Goal: Information Seeking & Learning: Learn about a topic

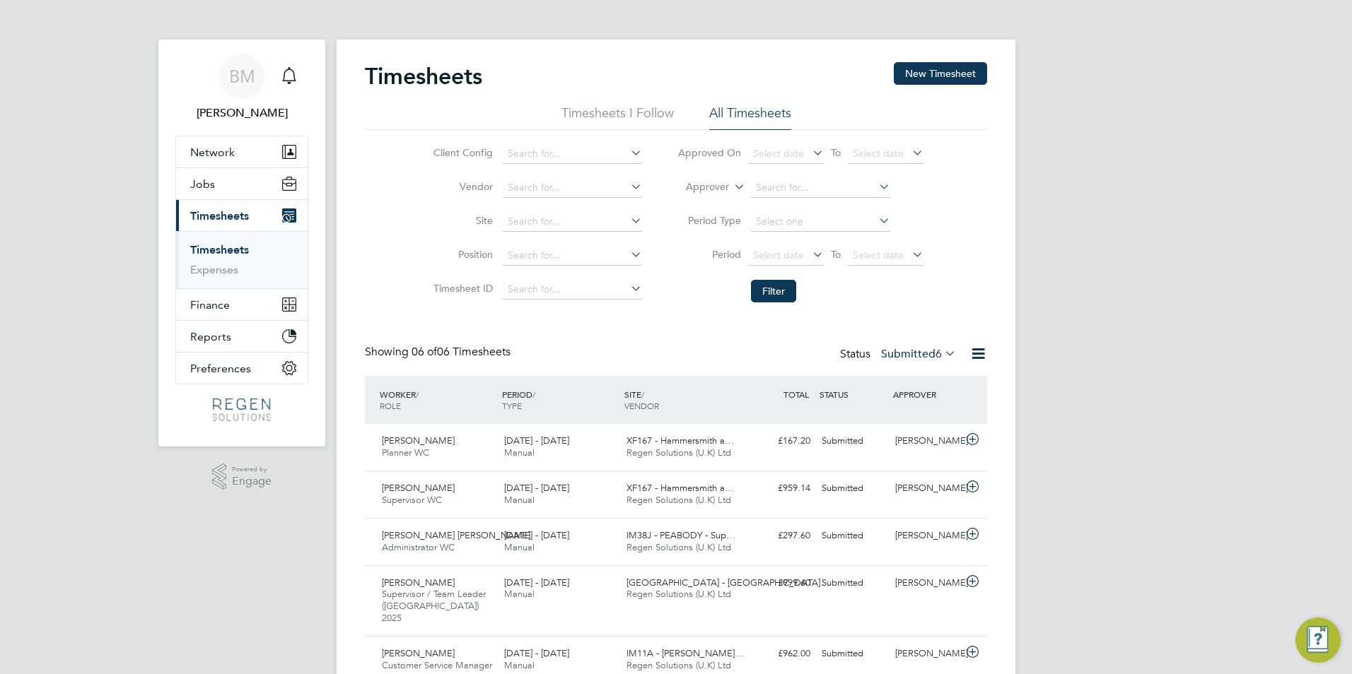
click at [205, 250] on link "Timesheets" at bounding box center [219, 249] width 59 height 13
click at [221, 209] on span "Timesheets" at bounding box center [219, 215] width 59 height 13
click at [222, 244] on link "Timesheets" at bounding box center [219, 249] width 59 height 13
click at [211, 187] on span "Jobs" at bounding box center [202, 183] width 25 height 13
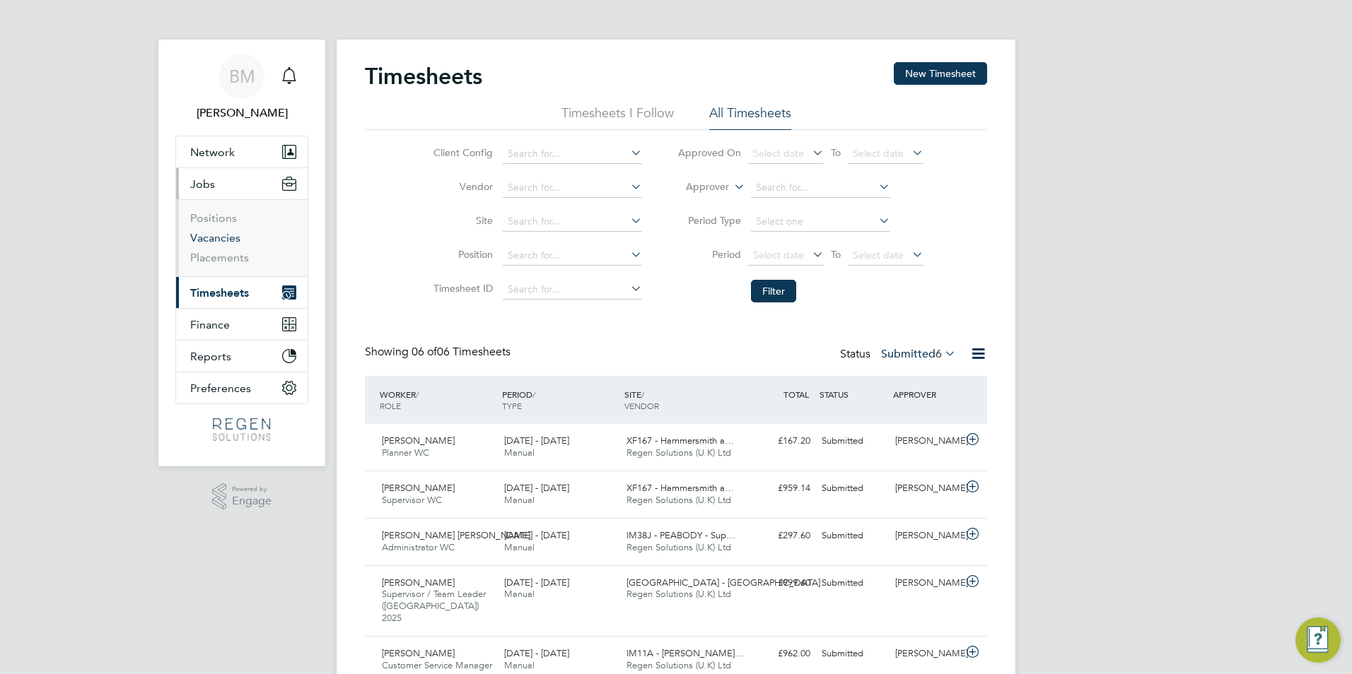
click at [214, 231] on link "Vacancies" at bounding box center [215, 237] width 50 height 13
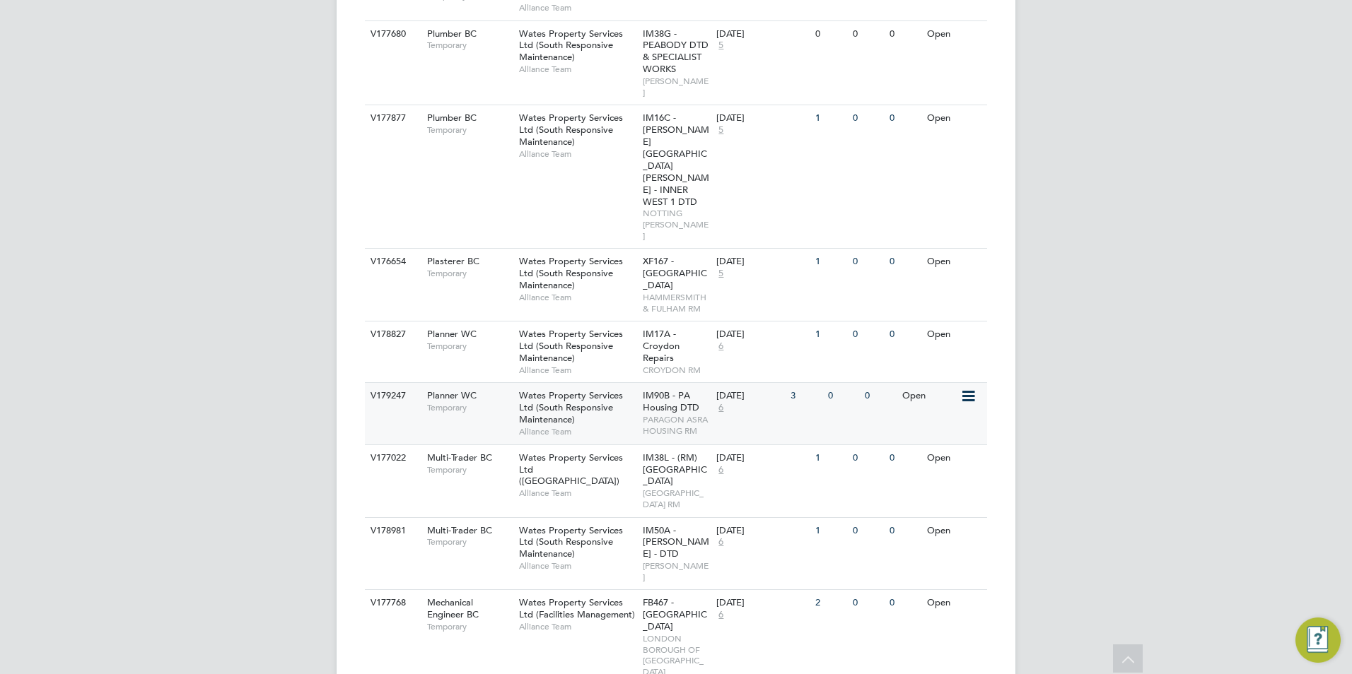
click at [507, 383] on div "Planner WC Temporary" at bounding box center [465, 401] width 99 height 37
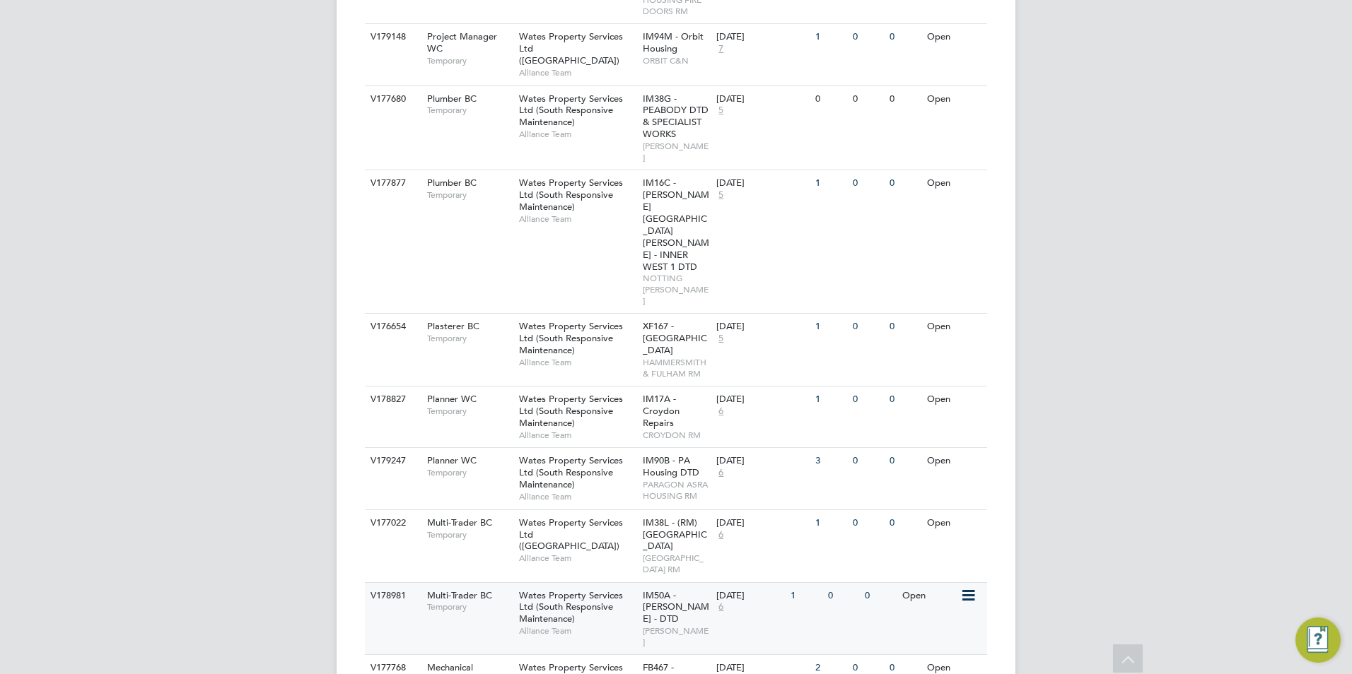
scroll to position [643, 0]
